Goal: Communication & Community: Answer question/provide support

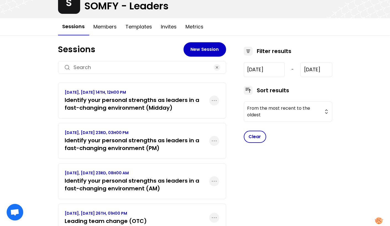
scroll to position [43, 0]
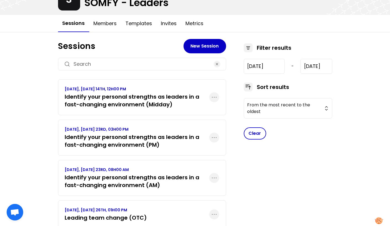
click at [157, 187] on h3 "Identify your personal strengths as leaders in a fast-changing environment (AM)" at bounding box center [137, 181] width 144 height 15
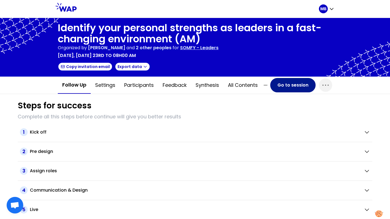
click at [276, 84] on button "Go to session" at bounding box center [292, 85] width 45 height 14
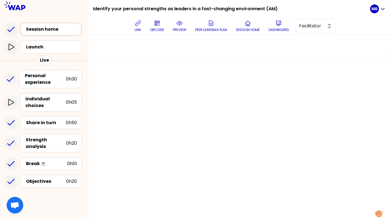
click at [47, 29] on div "Session home" at bounding box center [52, 29] width 53 height 7
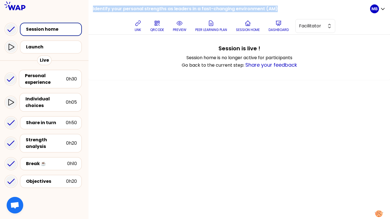
drag, startPoint x: 92, startPoint y: 7, endPoint x: 281, endPoint y: 10, distance: 189.6
click at [281, 10] on div "Identify your personal strengths as leaders in a fast-changing environment (AM)…" at bounding box center [240, 17] width 302 height 35
copy h1 "Identify your personal strengths as leaders in a fast-changing environment (AM)"
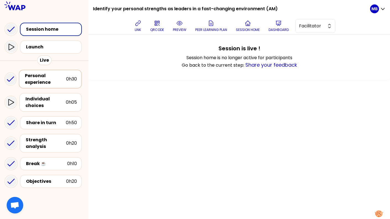
click at [53, 82] on div "Personal experience" at bounding box center [45, 79] width 41 height 13
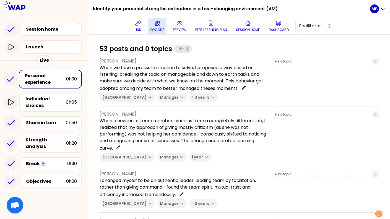
click at [155, 28] on p "QRCODE" at bounding box center [157, 30] width 14 height 4
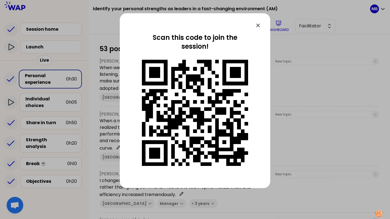
click at [257, 23] on icon at bounding box center [258, 25] width 7 height 7
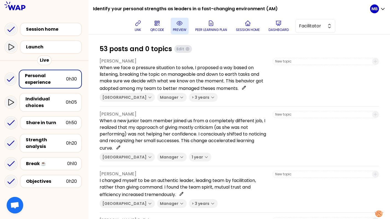
click at [179, 23] on icon at bounding box center [179, 23] width 7 height 7
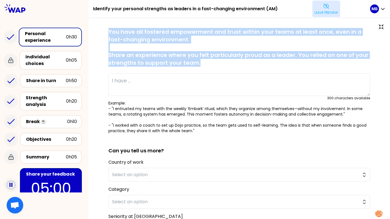
drag, startPoint x: 207, startPoint y: 63, endPoint x: 94, endPoint y: 24, distance: 119.2
click at [94, 24] on div "saved You have all fostered empowerment and trust within your teams at least on…" at bounding box center [240, 159] width 302 height 282
copy div "saved You have all fostered empowerment and trust within your teams at least on…"
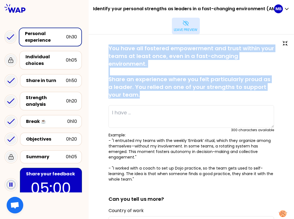
click at [189, 25] on icon at bounding box center [185, 23] width 7 height 7
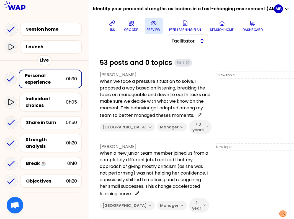
click at [182, 47] on button "Facilitator" at bounding box center [188, 41] width 40 height 14
click at [180, 57] on span "Editor" at bounding box center [191, 55] width 24 height 7
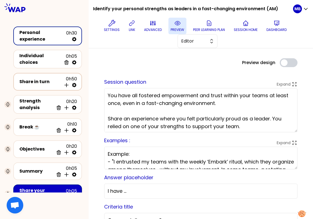
click at [74, 82] on icon at bounding box center [74, 85] width 6 height 6
select select "4"
select select "5"
select select "all"
select select "false"
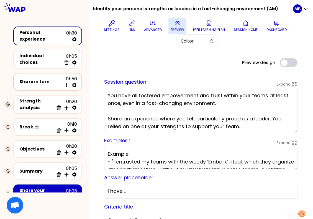
select select "Each"
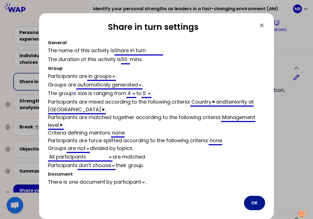
click at [258, 205] on button "OK" at bounding box center [254, 203] width 21 height 14
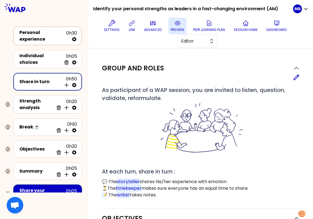
click at [50, 37] on div "Personal experience" at bounding box center [42, 35] width 47 height 13
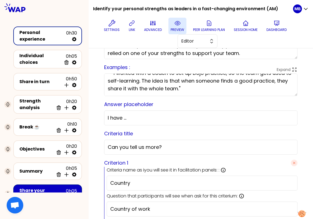
scroll to position [60, 0]
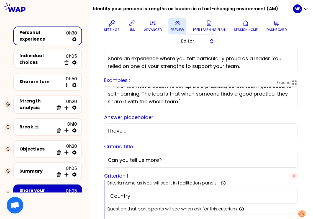
click at [193, 45] on button "Editor" at bounding box center [197, 41] width 40 height 14
click at [190, 61] on span "Facilitator" at bounding box center [201, 64] width 24 height 7
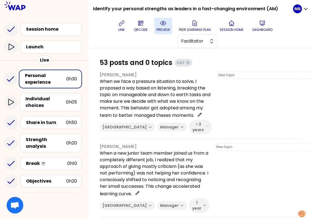
click at [163, 22] on icon at bounding box center [163, 23] width 2 height 2
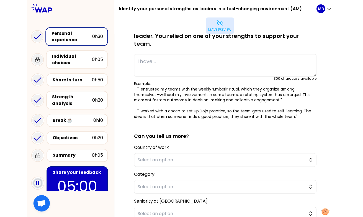
scroll to position [102, 0]
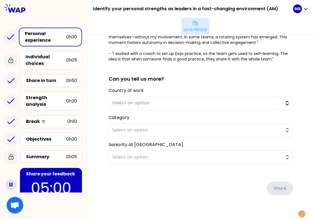
click at [121, 100] on span "Select an option" at bounding box center [196, 103] width 169 height 7
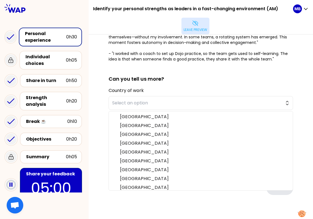
click at [101, 112] on div "saved You have all fostered empowerment and trust within your teams at least on…" at bounding box center [201, 80] width 202 height 275
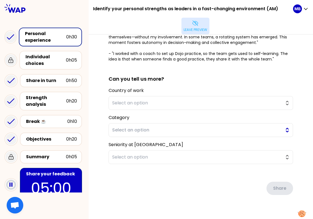
click at [120, 127] on span "Select an option" at bounding box center [196, 130] width 169 height 7
click at [99, 124] on div "saved You have all fostered empowerment and trust within your teams at least on…" at bounding box center [201, 81] width 224 height 296
click at [115, 154] on span "Select an option" at bounding box center [196, 157] width 169 height 7
click at [114, 127] on span "Select an option" at bounding box center [196, 130] width 169 height 7
click at [117, 127] on span "Select an option" at bounding box center [196, 130] width 169 height 7
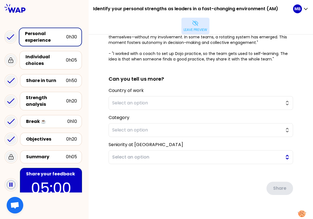
click at [119, 154] on span "Select an option" at bounding box center [196, 157] width 169 height 7
click at [102, 139] on div "saved You have all fostered empowerment and trust within your teams at least on…" at bounding box center [201, 80] width 202 height 275
click at [133, 154] on span "Select an option" at bounding box center [196, 157] width 169 height 7
click at [118, 123] on button "Select an option" at bounding box center [200, 130] width 184 height 14
click at [118, 127] on span "Select an option" at bounding box center [196, 130] width 169 height 7
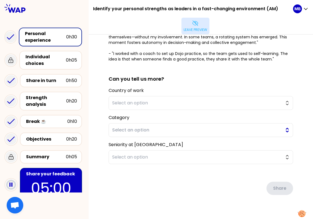
click at [118, 127] on span "Select an option" at bounding box center [196, 130] width 169 height 7
click at [95, 123] on div "saved You have all fostered empowerment and trust within your teams at least on…" at bounding box center [201, 81] width 224 height 296
click at [124, 153] on button "Select an option" at bounding box center [200, 158] width 184 height 14
click at [190, 18] on button "Leave preview" at bounding box center [195, 26] width 28 height 17
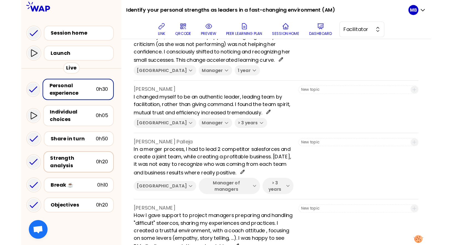
scroll to position [93, 0]
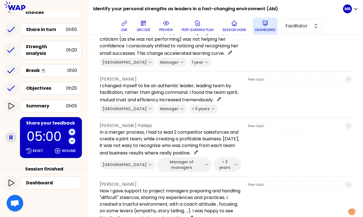
click at [263, 23] on icon at bounding box center [265, 23] width 7 height 7
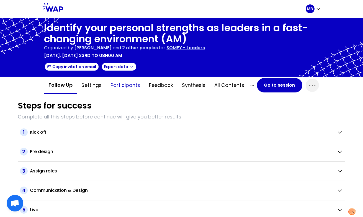
click at [128, 89] on button "Participants" at bounding box center [125, 85] width 38 height 17
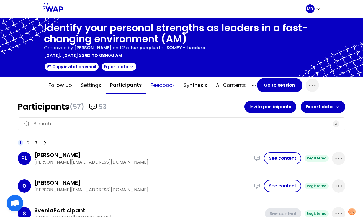
click at [162, 86] on button "Feedback" at bounding box center [162, 85] width 33 height 17
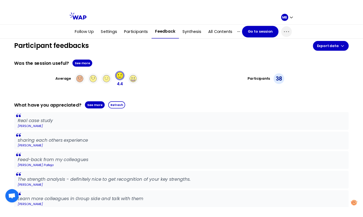
scroll to position [62, 0]
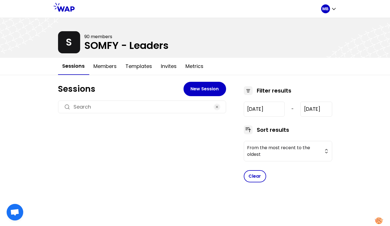
type input "2024-7-17"
type input "2025-10-14"
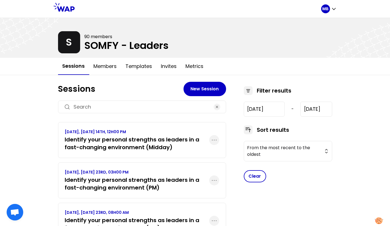
click at [128, 47] on div at bounding box center [195, 38] width 390 height 40
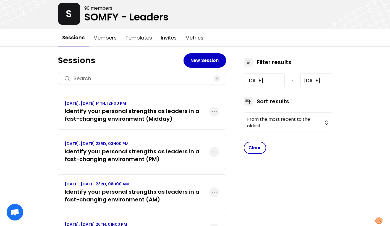
scroll to position [29, 0]
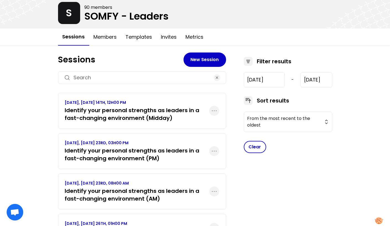
click at [146, 193] on h3 "Identify your personal strengths as leaders in a fast-changing environment (AM)" at bounding box center [137, 194] width 144 height 15
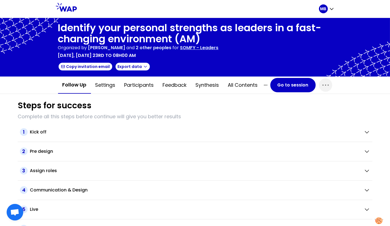
click at [204, 45] on p "SOMFY - Leaders" at bounding box center [199, 48] width 38 height 7
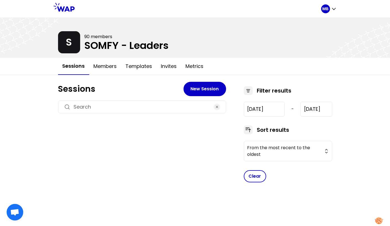
type input "2024-7-17"
type input "2025-10-14"
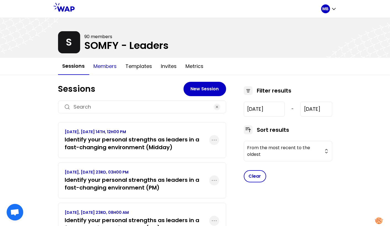
click at [100, 68] on button "Members" at bounding box center [105, 66] width 32 height 17
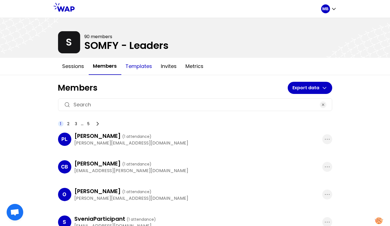
click at [130, 67] on button "Templates" at bounding box center [138, 66] width 35 height 17
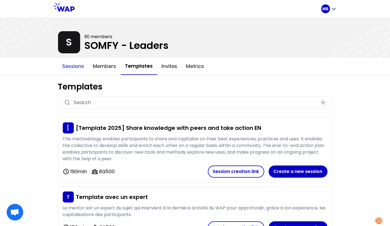
click at [80, 67] on button "Sessions" at bounding box center [73, 66] width 31 height 17
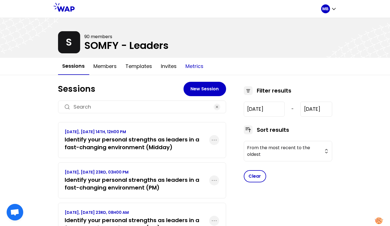
click at [190, 68] on button "Metrics" at bounding box center [195, 66] width 27 height 17
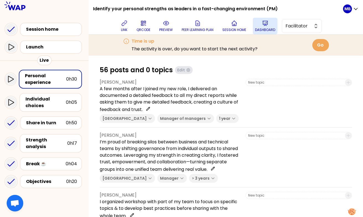
click at [260, 27] on button "Dashboard" at bounding box center [265, 26] width 25 height 17
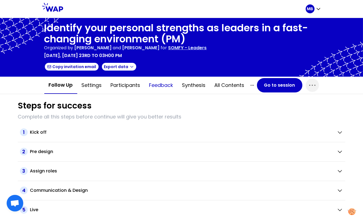
click at [157, 85] on button "Feedback" at bounding box center [161, 85] width 33 height 17
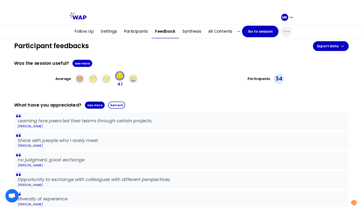
scroll to position [62, 0]
